Goal: Information Seeking & Learning: Learn about a topic

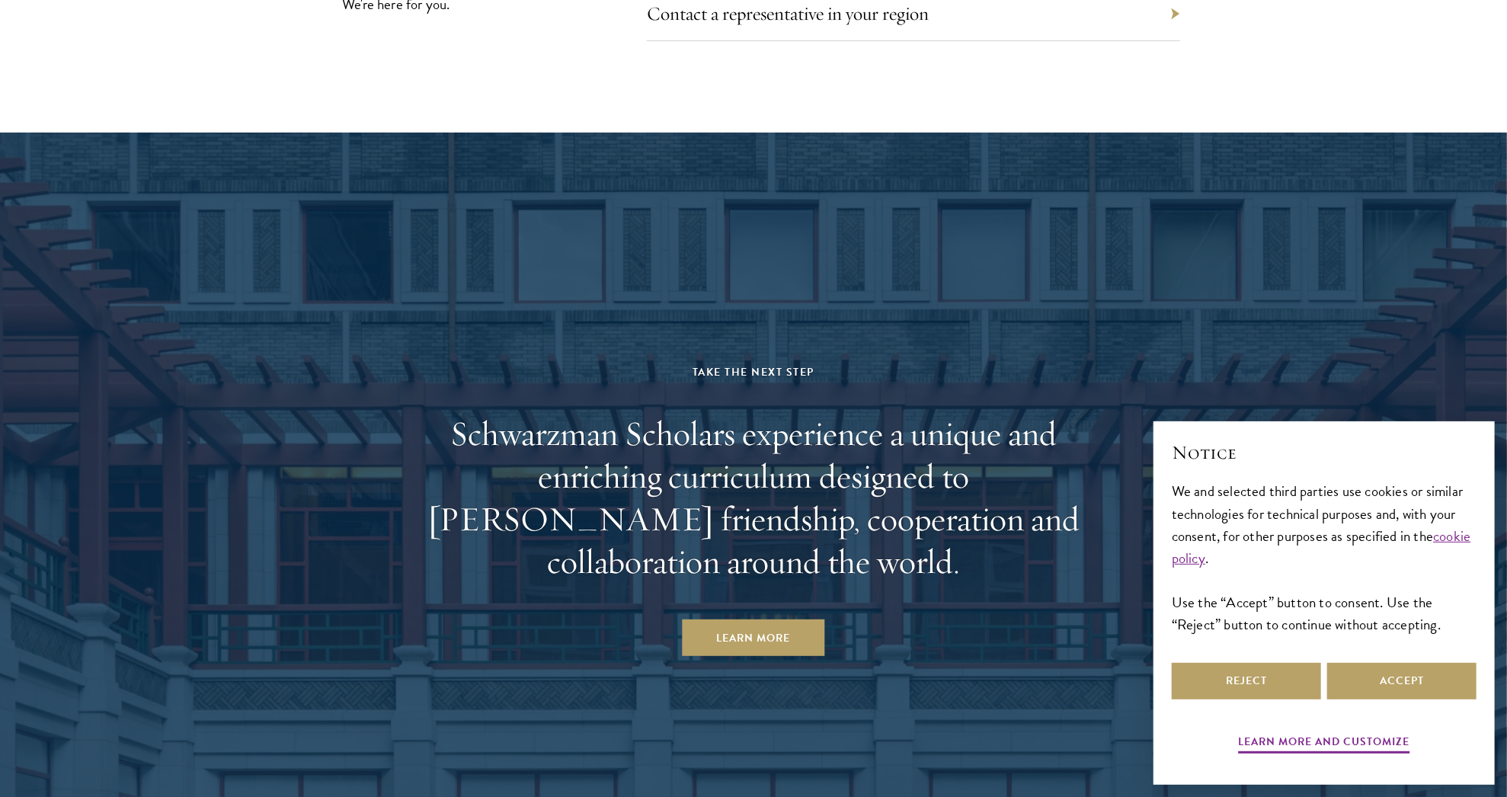
scroll to position [7938, 0]
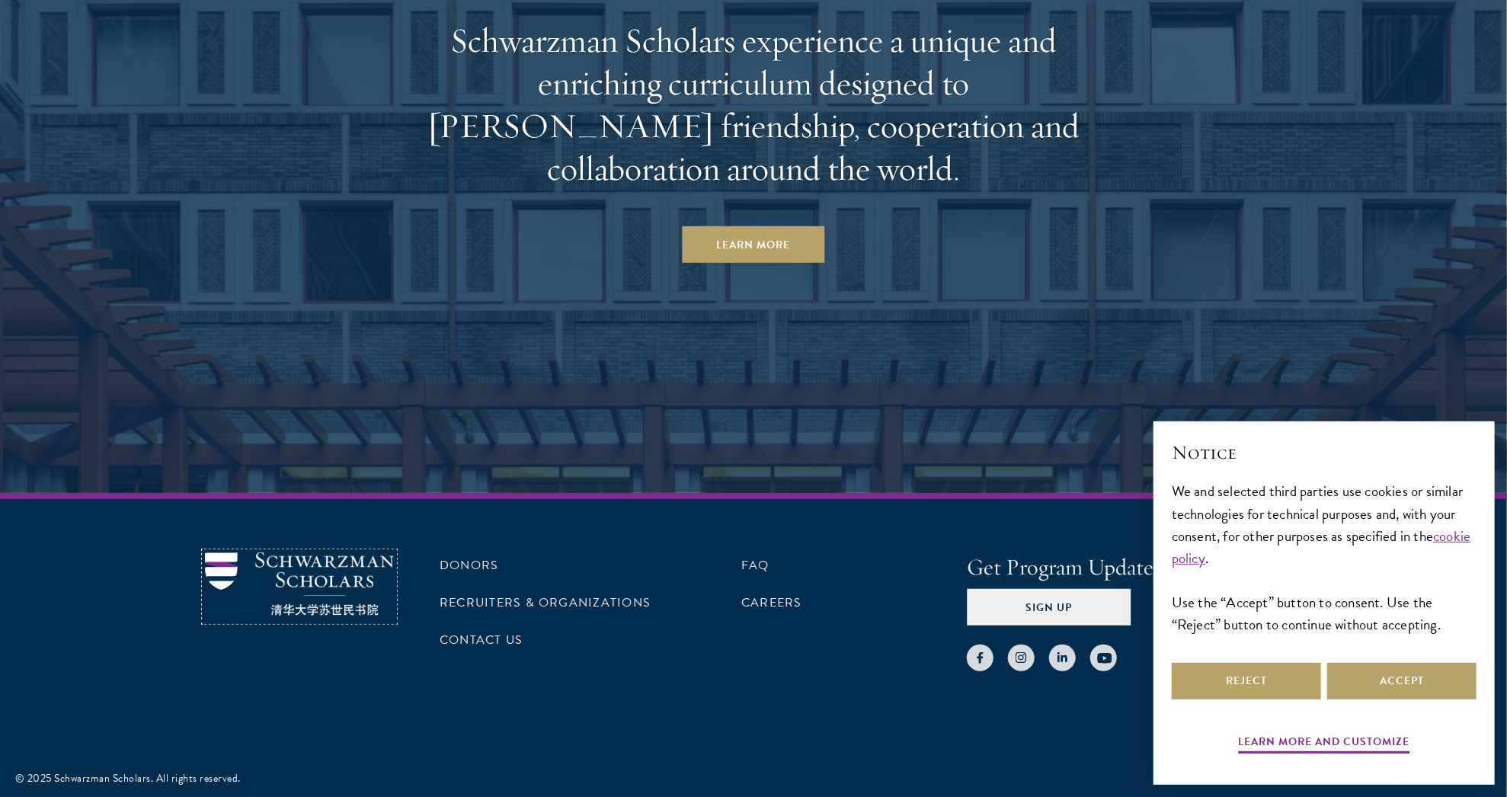
click at [346, 558] on img at bounding box center [299, 583] width 189 height 63
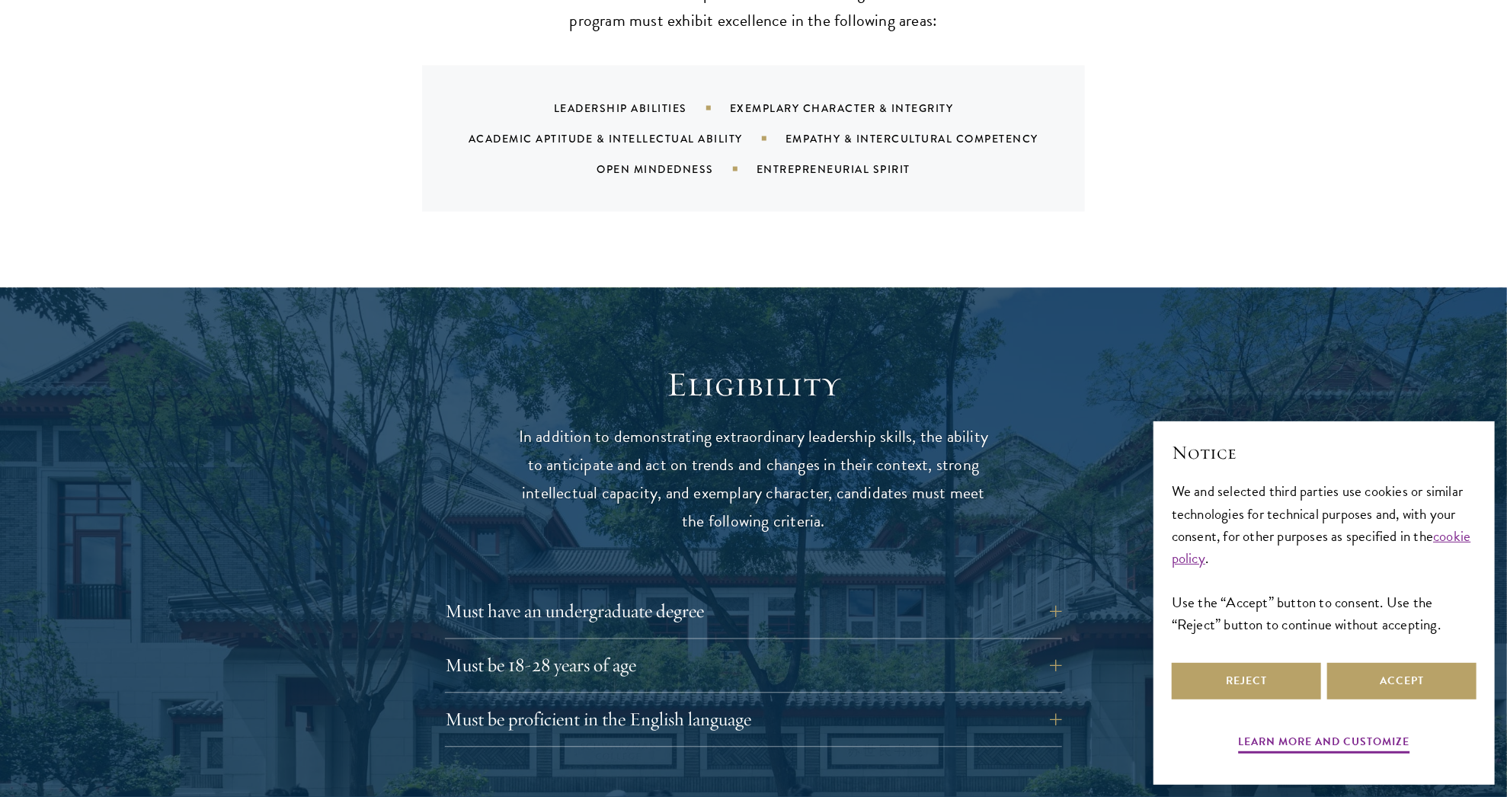
scroll to position [1905, 0]
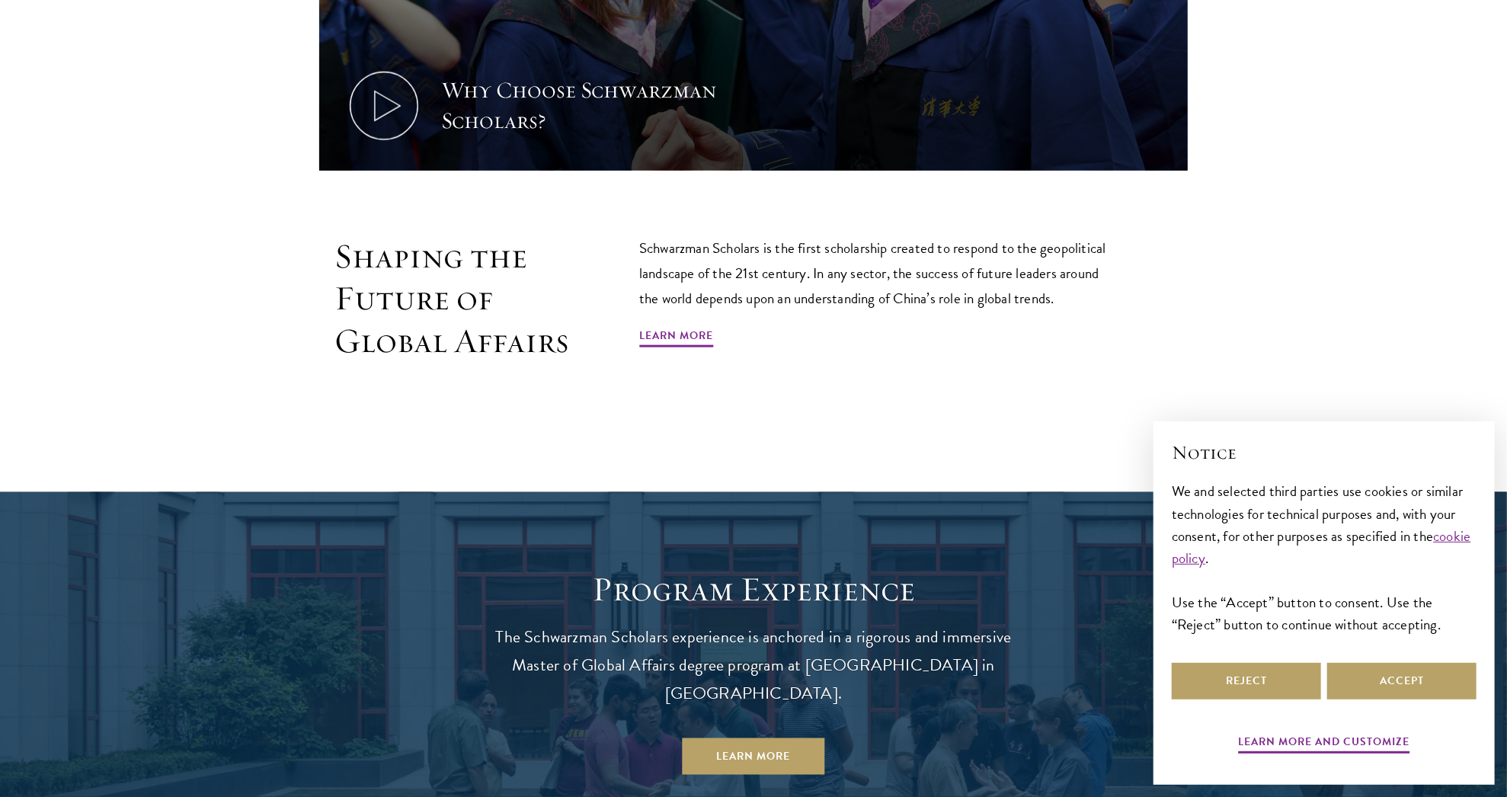
scroll to position [1067, 0]
